Goal: Check status: Check status

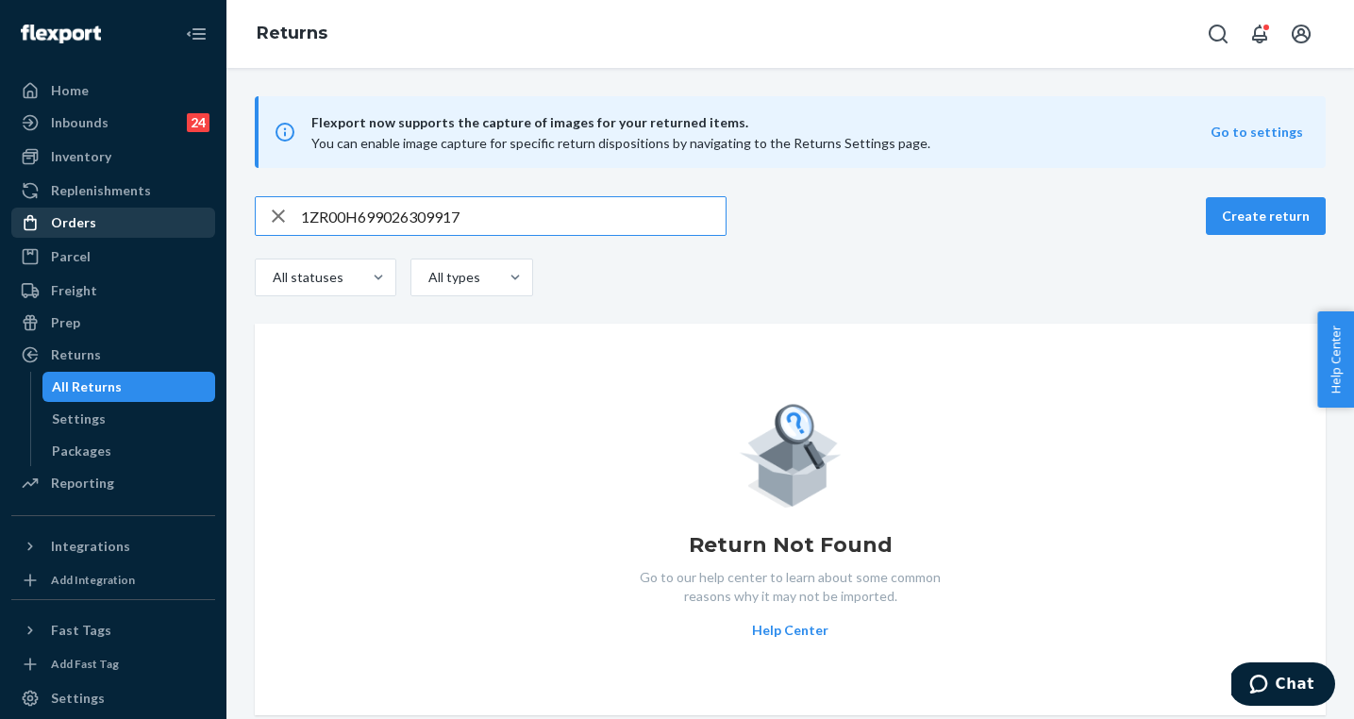
click at [99, 222] on div "Orders" at bounding box center [113, 223] width 200 height 26
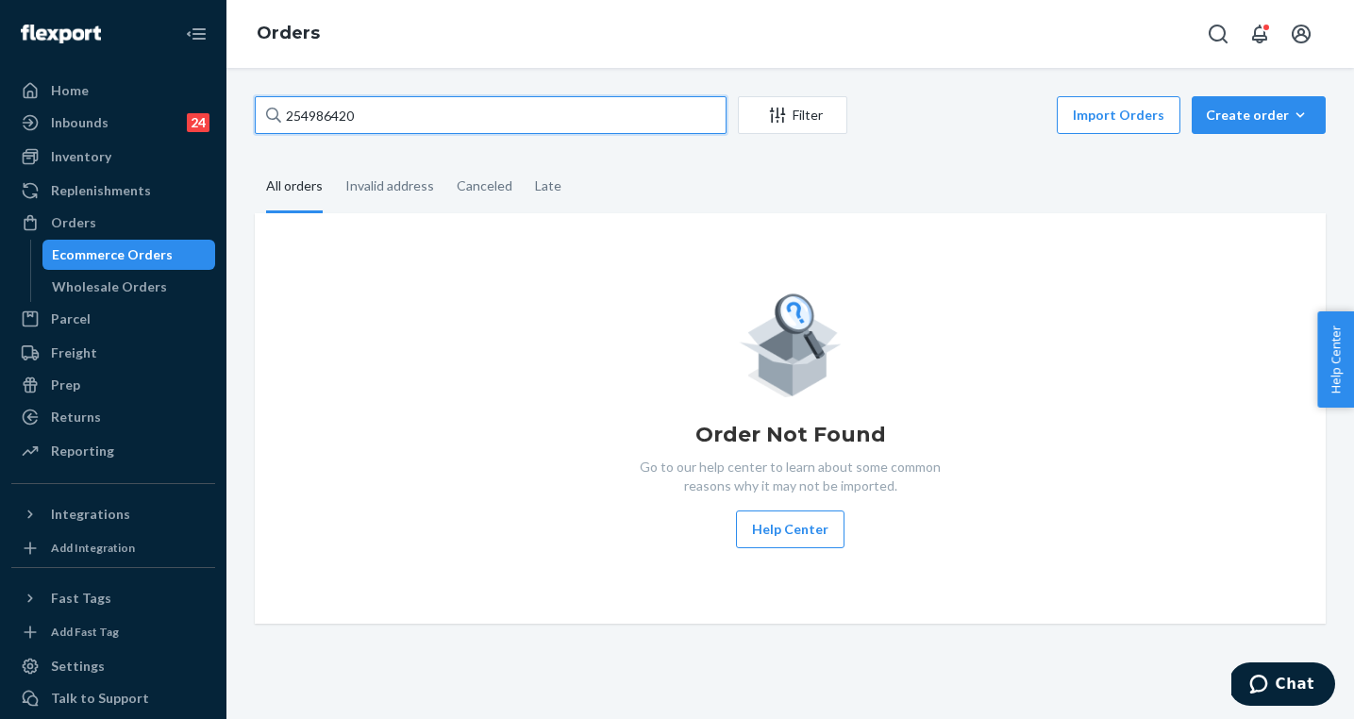
click at [368, 106] on input "254986420" at bounding box center [491, 115] width 472 height 38
paste input "t6wyvdh8gfk4"
click at [371, 123] on input "t6wyvdh8gfk4" at bounding box center [491, 115] width 472 height 38
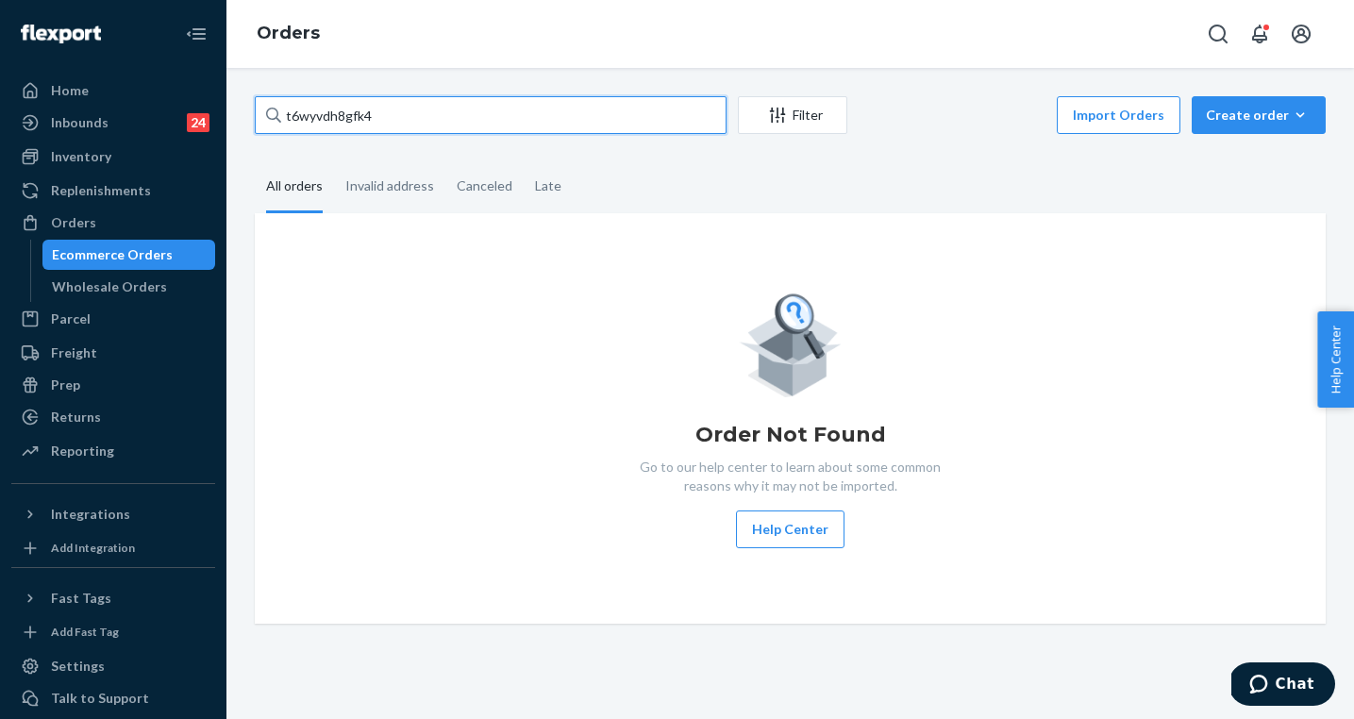
paste input "255293036"
type input "255293036"
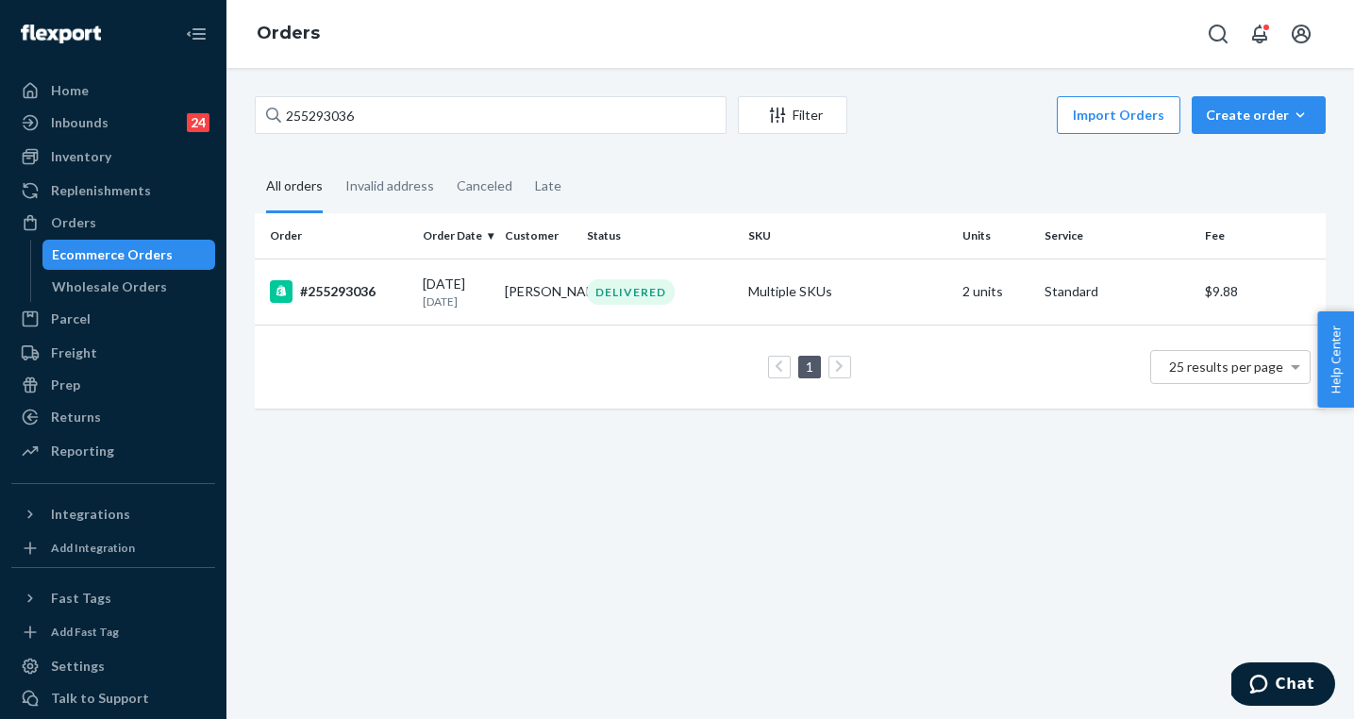
click at [611, 331] on td "1 25 results per page" at bounding box center [790, 367] width 1071 height 84
click at [531, 286] on td "[PERSON_NAME]" at bounding box center [538, 292] width 82 height 66
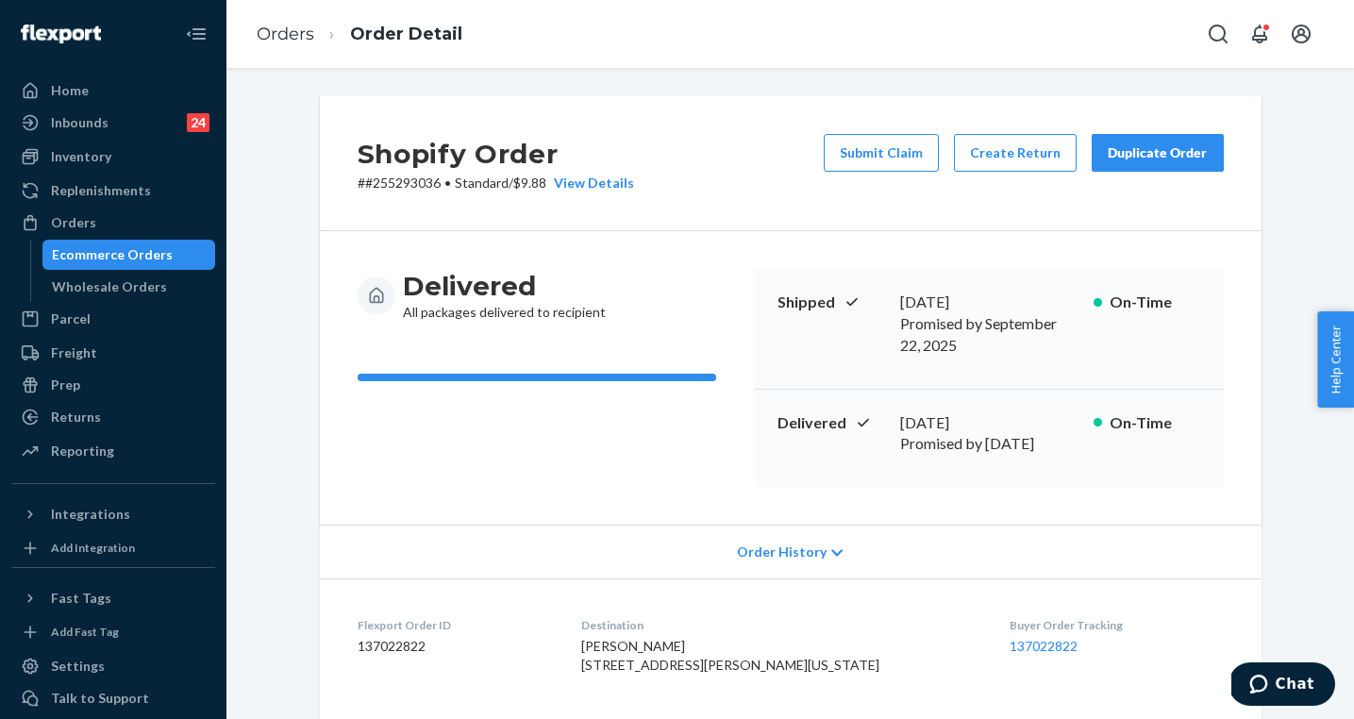
scroll to position [276, 0]
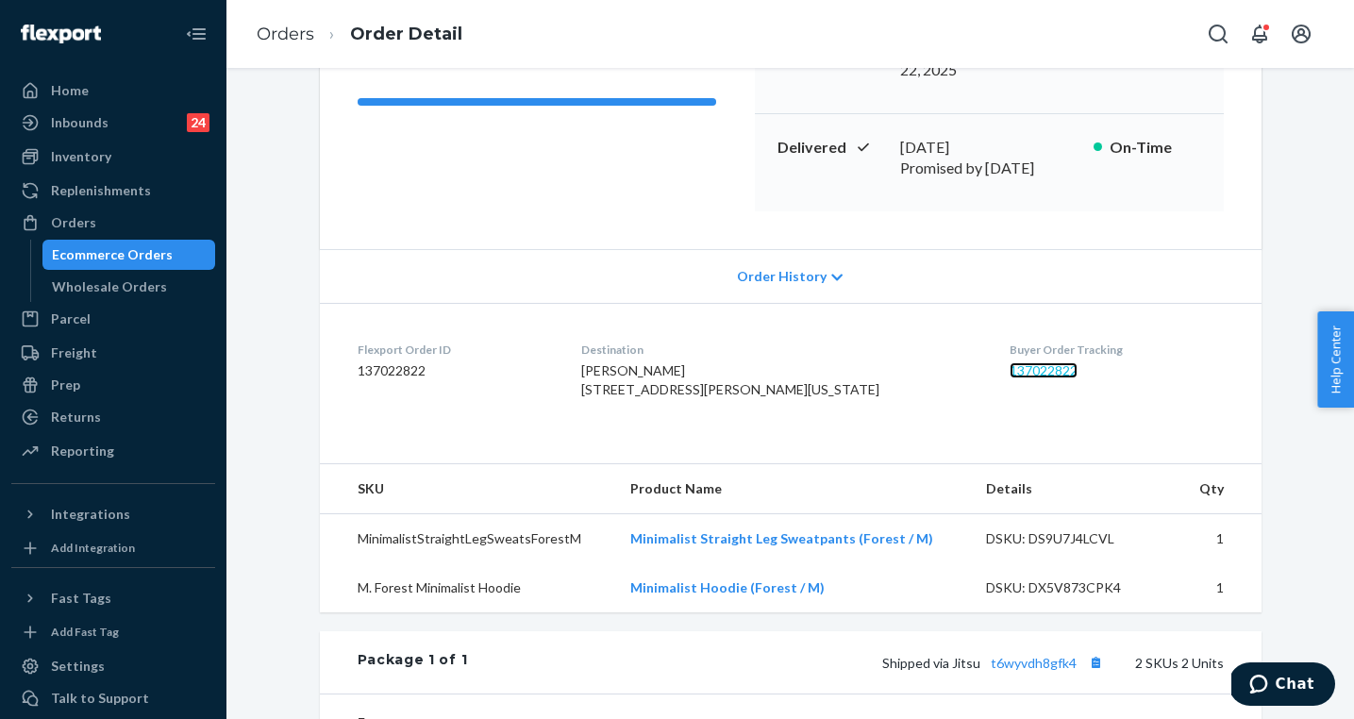
click at [1010, 362] on link "137022822" at bounding box center [1044, 370] width 68 height 16
